Goal: Obtain resource: Obtain resource

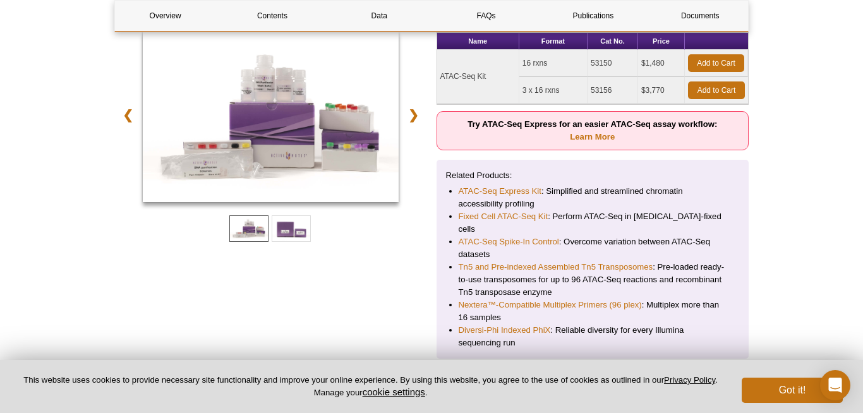
scroll to position [244, 0]
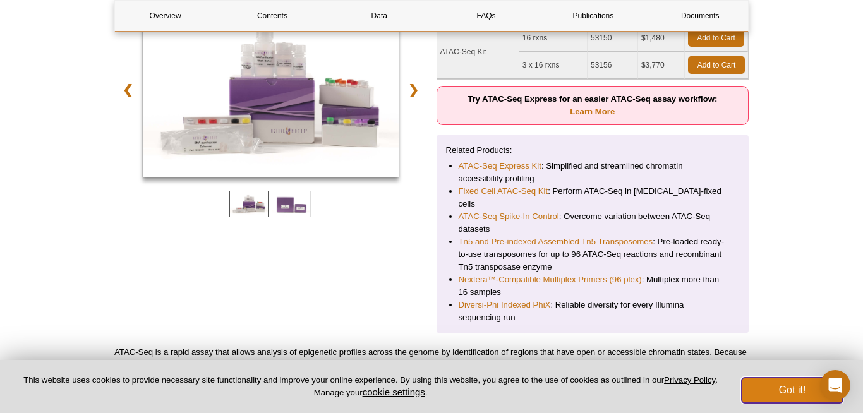
click at [779, 387] on button "Got it!" at bounding box center [792, 390] width 101 height 25
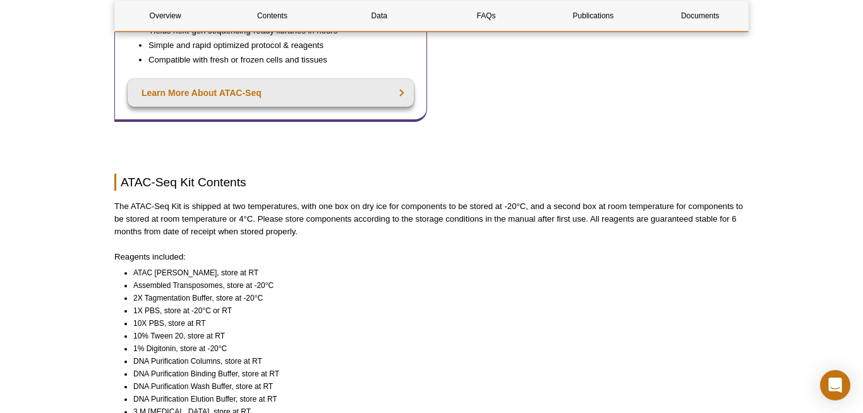
scroll to position [3327, 0]
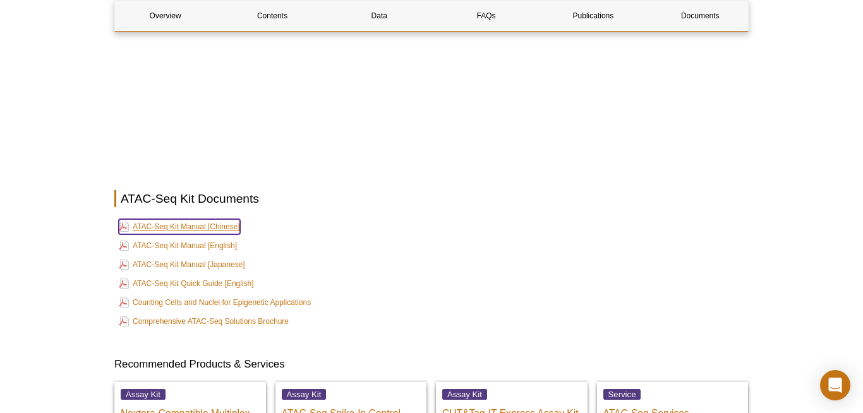
click at [230, 219] on link "ATAC-Seq Kit Manual [Chinese]" at bounding box center [179, 226] width 121 height 15
click at [227, 238] on link "ATAC-Seq Kit Manual [English]" at bounding box center [178, 245] width 118 height 15
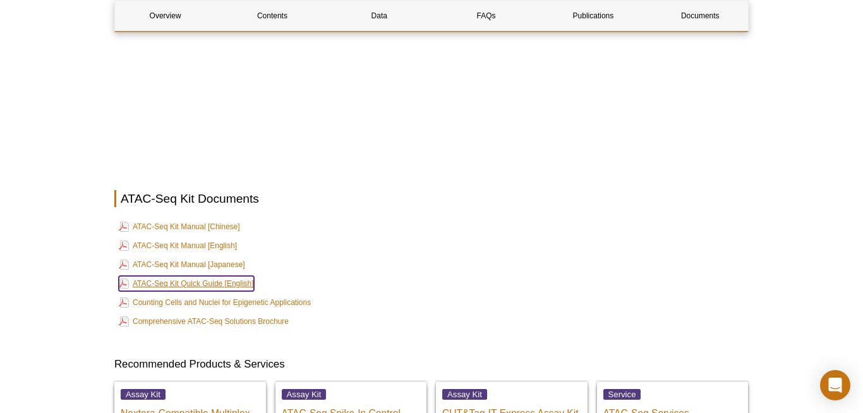
click at [231, 276] on link "ATAC-Seq Kit Quick Guide [English]" at bounding box center [186, 283] width 135 height 15
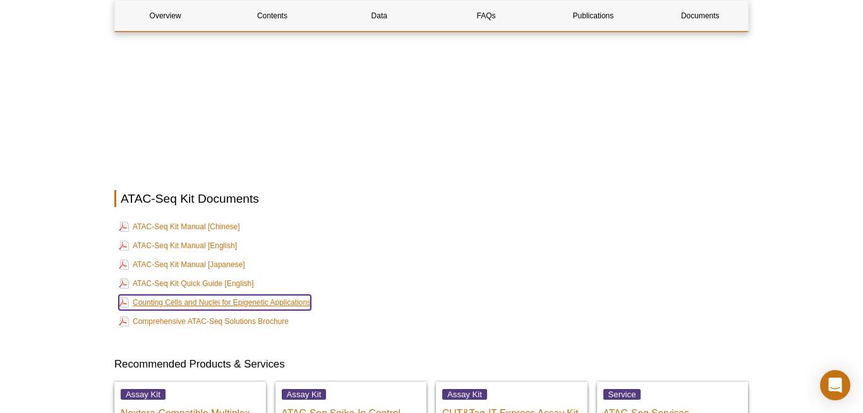
click at [289, 295] on link "Counting Cells and Nuclei for Epigenetic Applications" at bounding box center [215, 302] width 192 height 15
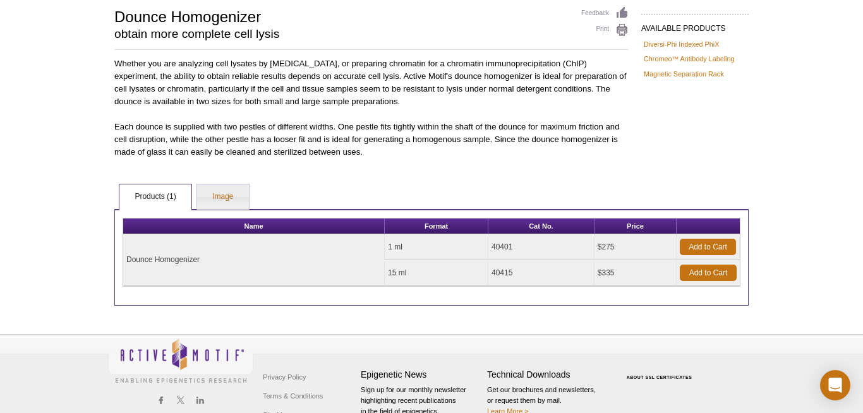
scroll to position [112, 0]
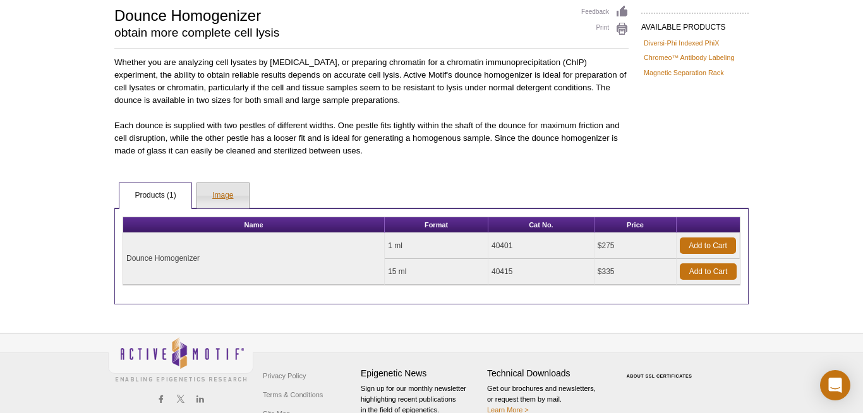
click at [233, 187] on link "Image" at bounding box center [222, 195] width 51 height 25
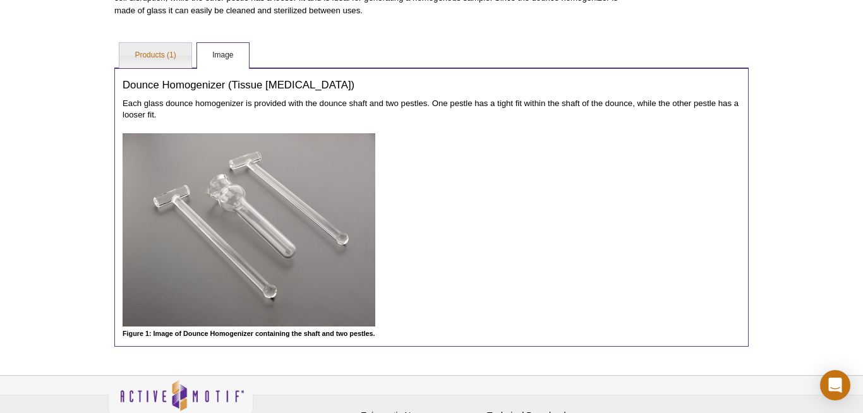
scroll to position [227, 0]
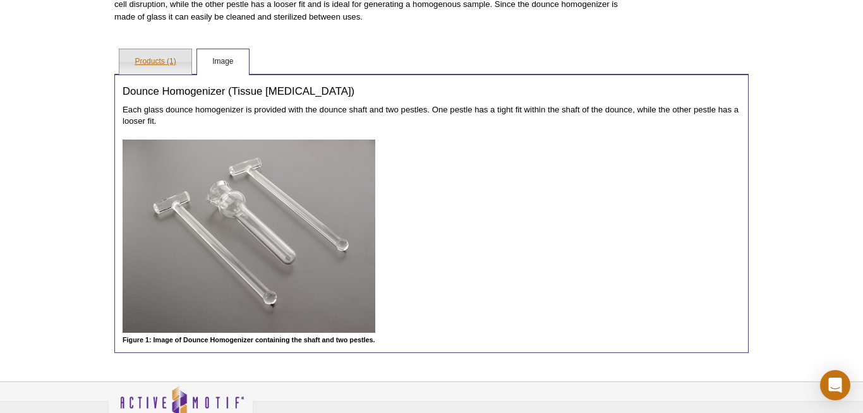
click at [148, 59] on link "Products (1)" at bounding box center [154, 61] width 71 height 25
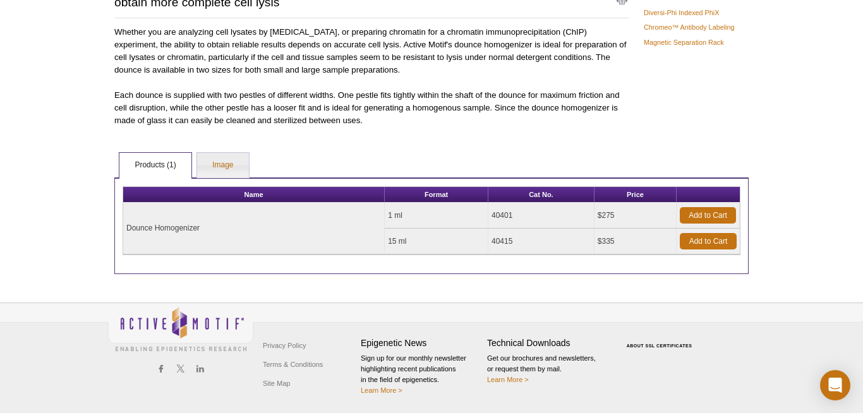
scroll to position [123, 0]
